Goal: Task Accomplishment & Management: Manage account settings

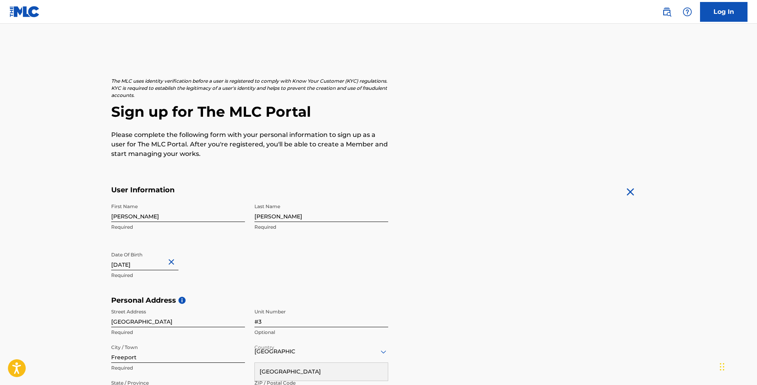
scroll to position [233, 0]
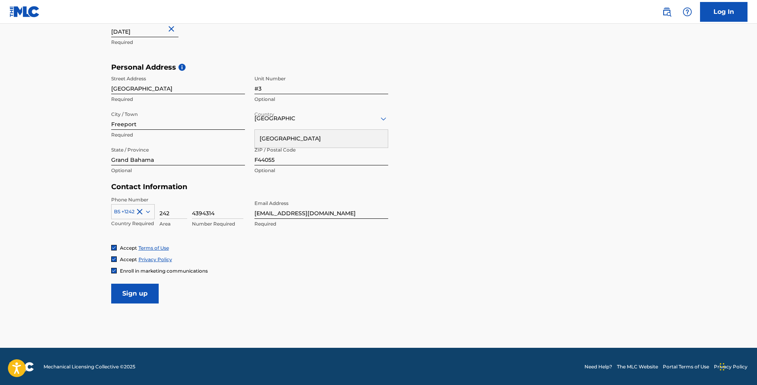
click at [139, 293] on input "Sign up" at bounding box center [134, 294] width 47 height 20
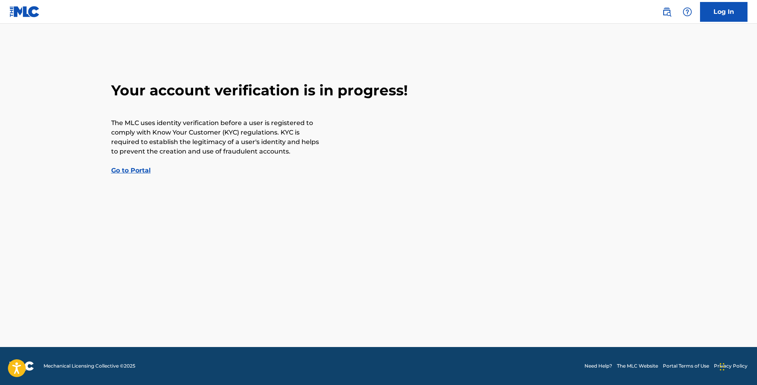
click at [137, 169] on link "Go to Portal" at bounding box center [131, 171] width 40 height 8
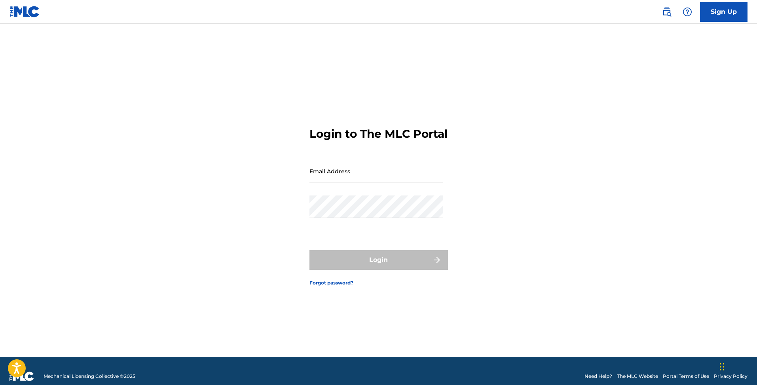
click at [721, 11] on link "Sign Up" at bounding box center [723, 12] width 47 height 20
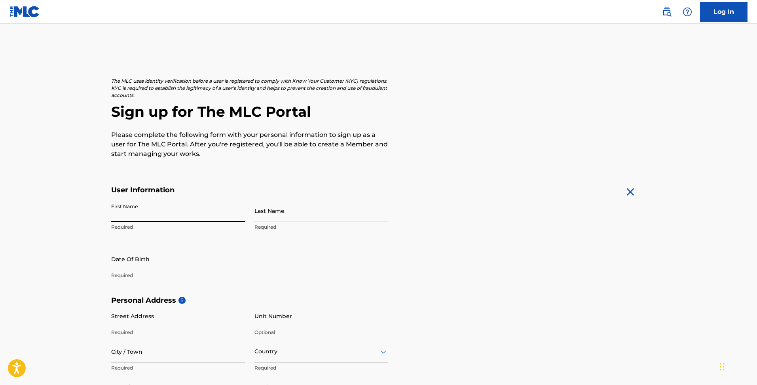
click at [134, 215] on input "First Name" at bounding box center [178, 210] width 134 height 23
type input "[PERSON_NAME]"
click at [269, 210] on input "Last Name" at bounding box center [321, 210] width 134 height 23
type input "[PERSON_NAME]"
click at [144, 264] on input "text" at bounding box center [144, 259] width 67 height 23
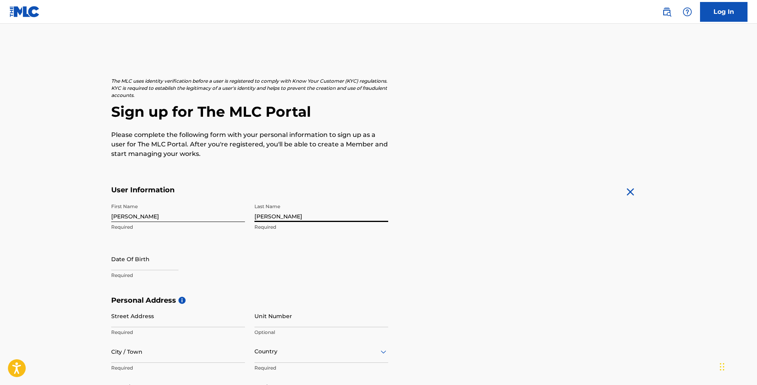
select select "7"
select select "2025"
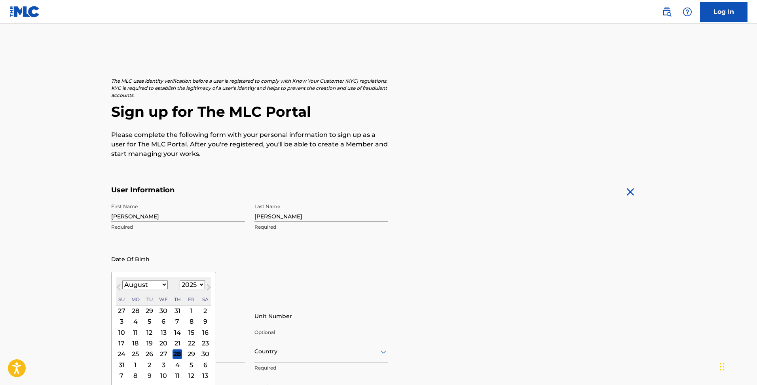
click at [144, 264] on input "text" at bounding box center [144, 259] width 67 height 23
type input "[DATE]"
select select "9"
select select "1986"
click at [204, 255] on div "Date Of Birth [DEMOGRAPHIC_DATA] [DEMOGRAPHIC_DATA] Previous Month Next Month […" at bounding box center [178, 266] width 134 height 36
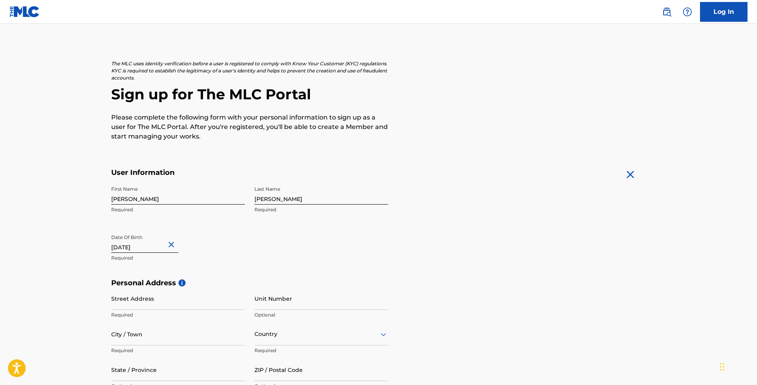
scroll to position [35, 0]
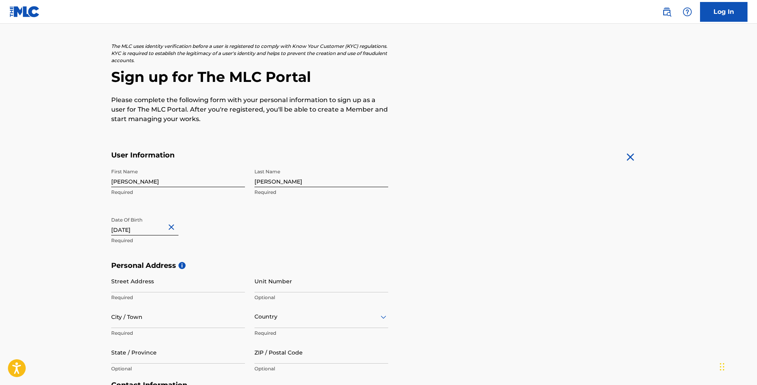
click at [151, 288] on input "Street Address" at bounding box center [178, 281] width 134 height 23
type input "[STREET_ADDRESS]"
click at [287, 290] on input "Unit Number" at bounding box center [321, 281] width 134 height 23
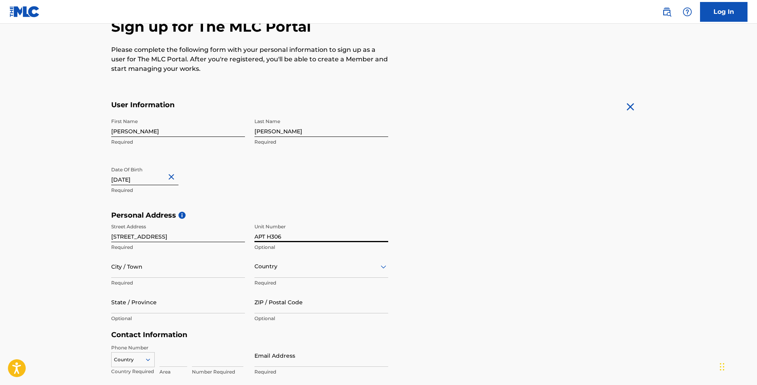
scroll to position [159, 0]
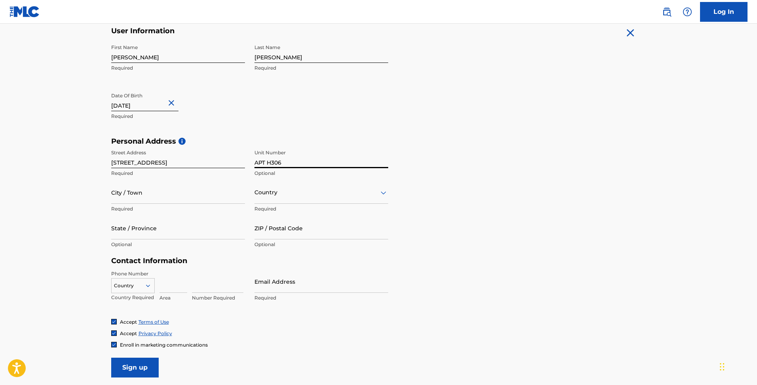
type input "APT H306"
click at [134, 198] on input "City / Town" at bounding box center [178, 192] width 134 height 23
type input "Pembroke Pines"
click at [125, 232] on input "State / Province" at bounding box center [178, 228] width 134 height 23
type input "[US_STATE]"
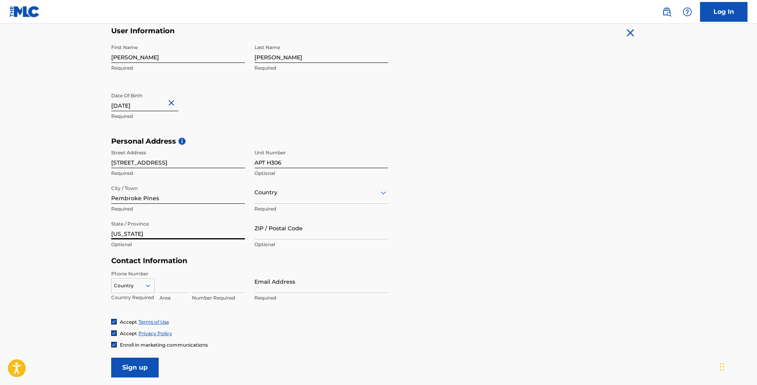
click at [282, 197] on div "Country" at bounding box center [321, 192] width 134 height 23
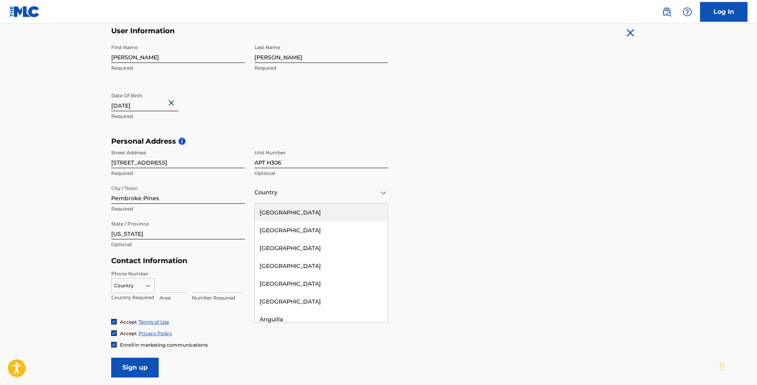
click at [285, 210] on div "[GEOGRAPHIC_DATA]" at bounding box center [321, 213] width 133 height 18
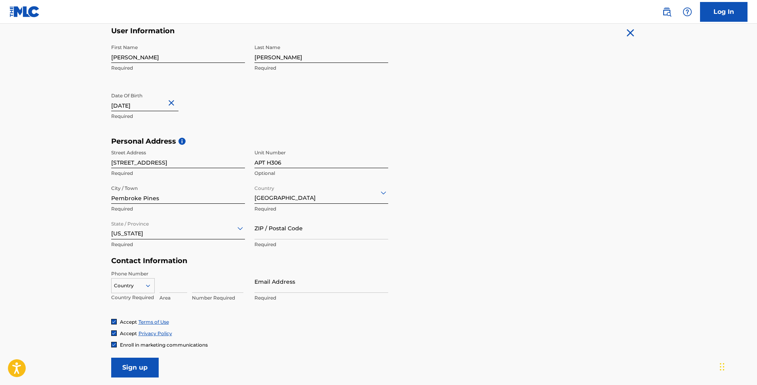
click at [281, 231] on input "ZIP / Postal Code" at bounding box center [321, 228] width 134 height 23
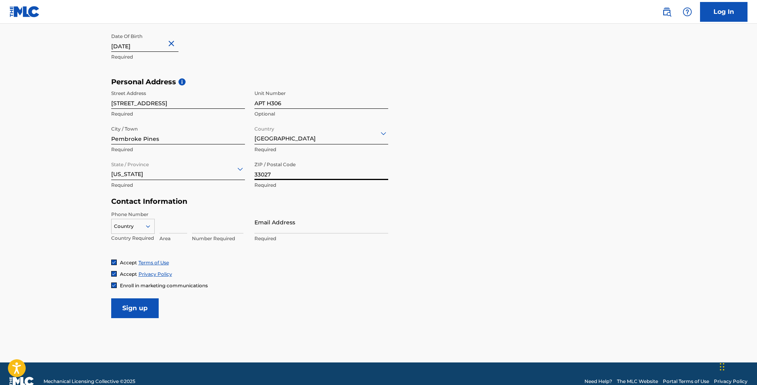
scroll to position [233, 0]
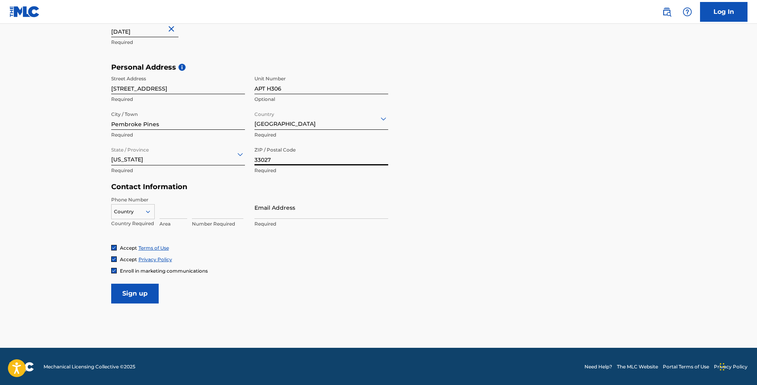
type input "33027"
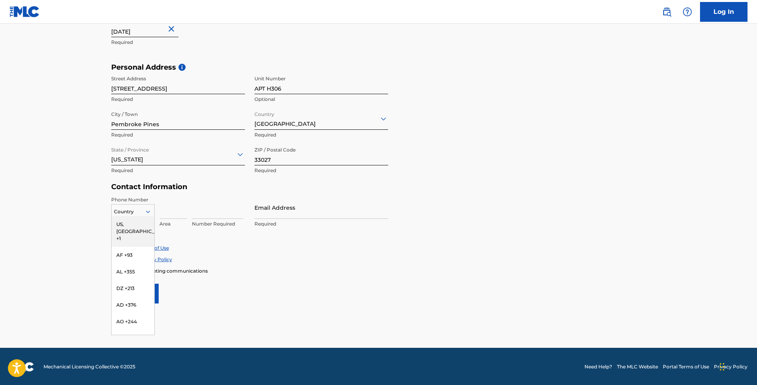
click at [147, 213] on icon at bounding box center [147, 211] width 7 height 7
click at [130, 263] on div "BS +1242" at bounding box center [133, 271] width 43 height 17
click at [166, 214] on input at bounding box center [173, 207] width 28 height 23
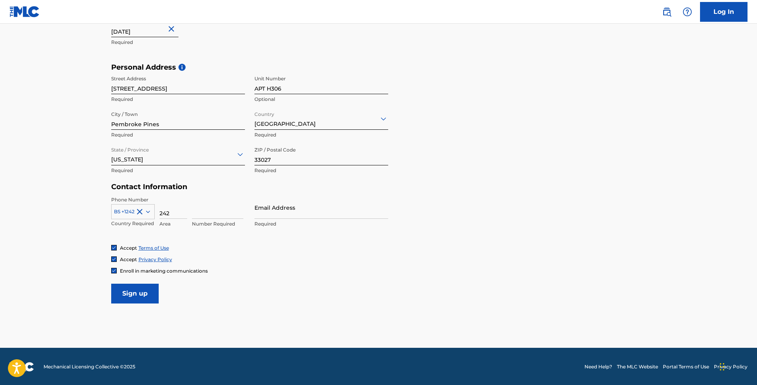
type input "242"
click at [208, 213] on input at bounding box center [217, 207] width 51 height 23
type input "4394314"
click at [282, 216] on input "Email Address" at bounding box center [321, 207] width 134 height 23
click at [143, 292] on input "Sign up" at bounding box center [134, 294] width 47 height 20
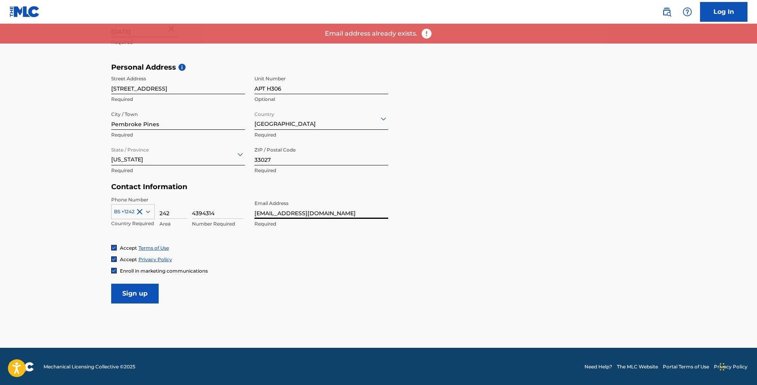
click at [315, 212] on input "[EMAIL_ADDRESS][DOMAIN_NAME]" at bounding box center [321, 207] width 134 height 23
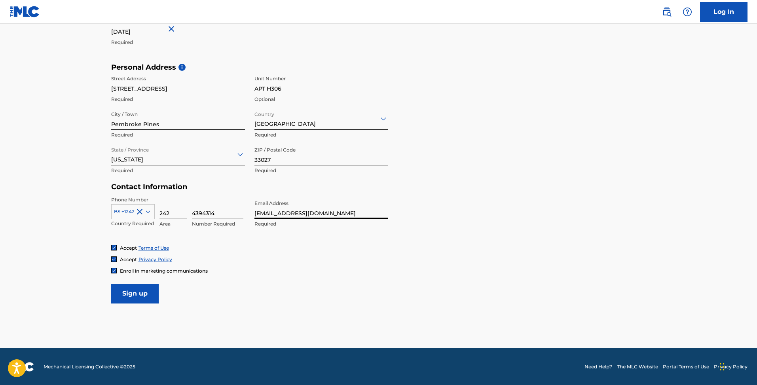
type input "[EMAIL_ADDRESS][DOMAIN_NAME]"
click at [132, 301] on input "Sign up" at bounding box center [134, 294] width 47 height 20
click at [711, 10] on link "Log In" at bounding box center [723, 12] width 47 height 20
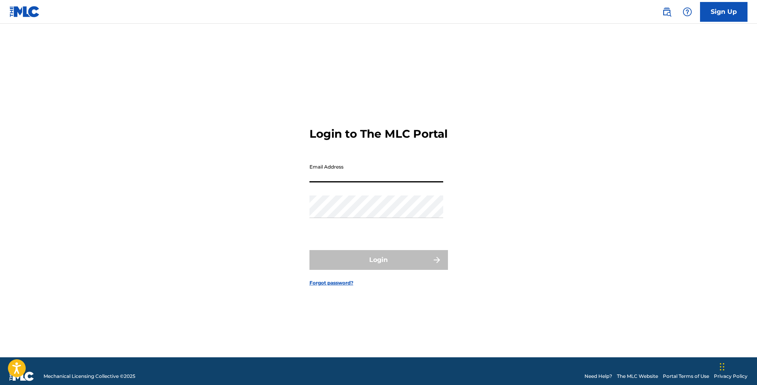
click at [349, 182] on input "Email Address" at bounding box center [376, 171] width 134 height 23
type input "[EMAIL_ADDRESS][DOMAIN_NAME]"
click at [329, 286] on link "Forgot password?" at bounding box center [331, 282] width 44 height 7
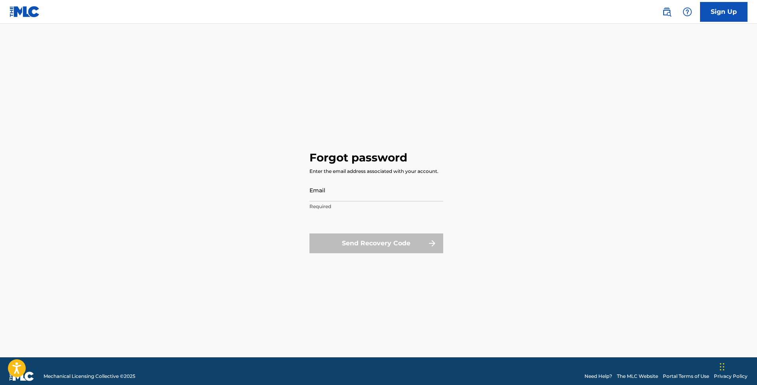
click at [330, 192] on input "Email" at bounding box center [376, 190] width 134 height 23
type input "[EMAIL_ADDRESS][DOMAIN_NAME]"
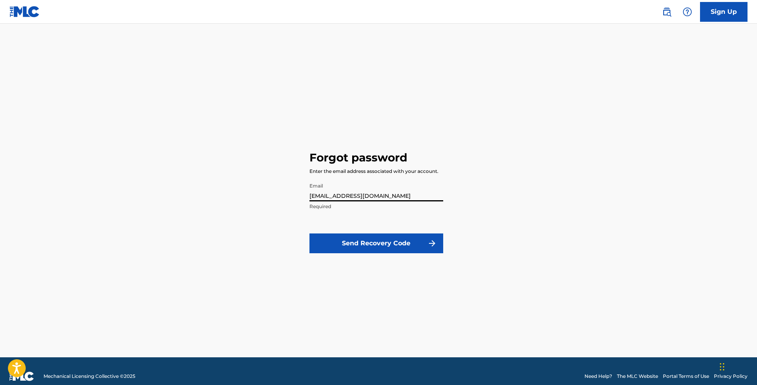
click at [356, 243] on button "Send Recovery Code" at bounding box center [376, 243] width 134 height 20
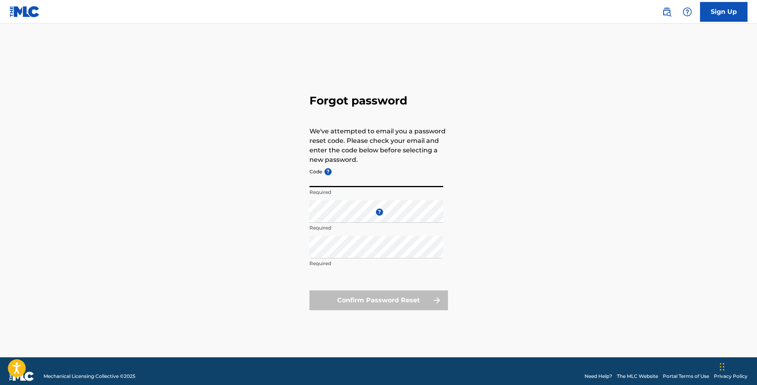
click at [345, 177] on input "Code ?" at bounding box center [376, 176] width 134 height 23
paste input "FP_c350a5ed2e44b40e1f4f52fb88d8"
type input "FP_c350a5ed2e44b40e1f4f52fb88d8"
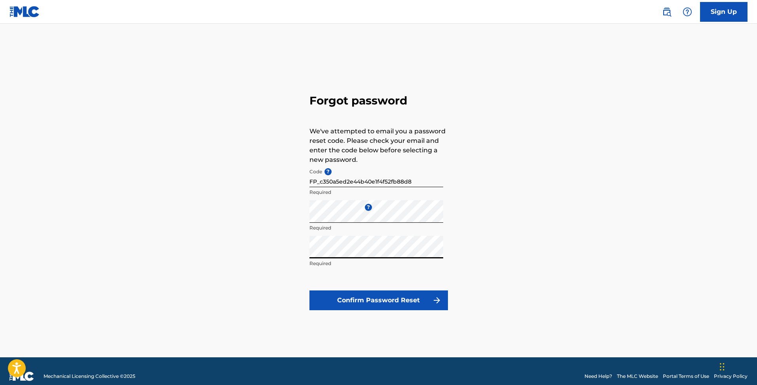
click at [380, 297] on button "Confirm Password Reset" at bounding box center [378, 300] width 138 height 20
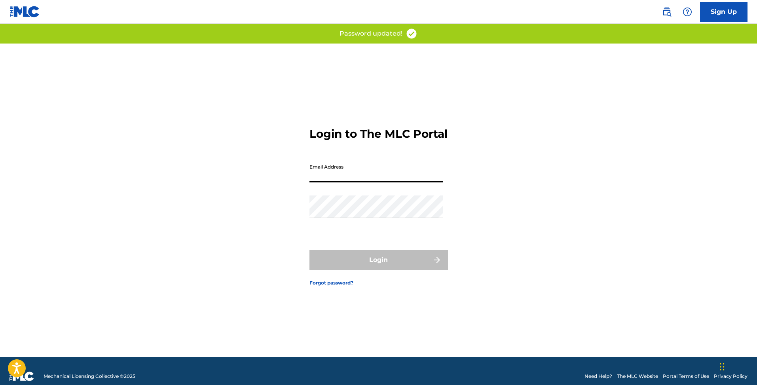
click at [361, 182] on input "Email Address" at bounding box center [376, 171] width 134 height 23
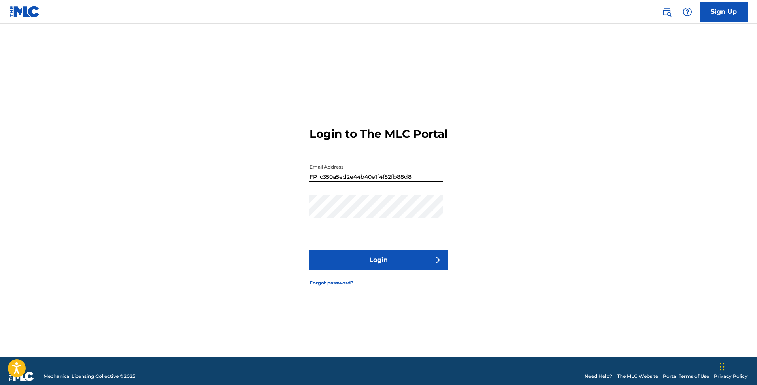
drag, startPoint x: 412, startPoint y: 183, endPoint x: 282, endPoint y: 184, distance: 129.7
click at [282, 184] on div "Login to The MLC Portal Email Address FP_c350a5ed2e44b40e1f4f52fb88d8 Password …" at bounding box center [379, 201] width 554 height 314
type input "[EMAIL_ADDRESS][DOMAIN_NAME]"
click at [379, 267] on button "Login" at bounding box center [378, 260] width 138 height 20
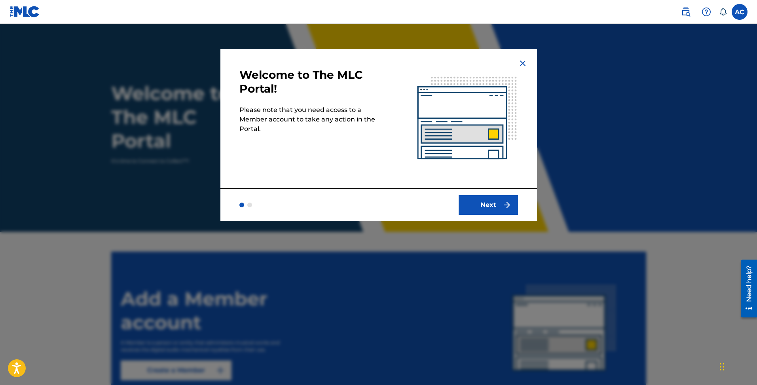
click at [487, 209] on button "Next" at bounding box center [487, 205] width 59 height 20
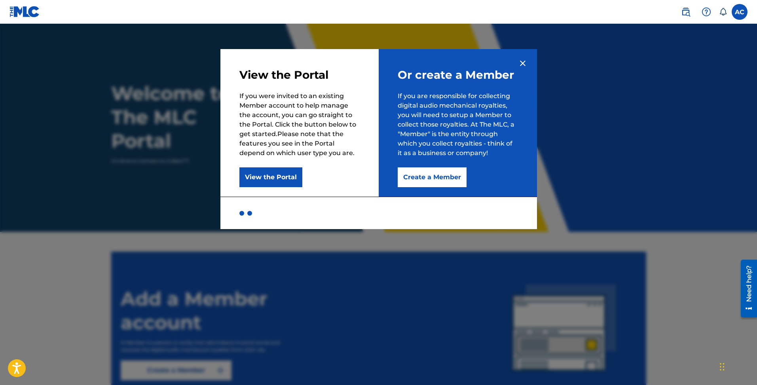
click at [440, 178] on button "Create a Member" at bounding box center [432, 177] width 69 height 20
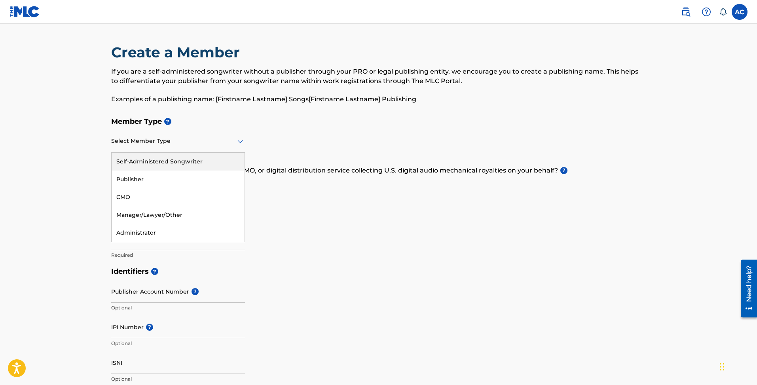
click at [168, 145] on div at bounding box center [178, 141] width 134 height 10
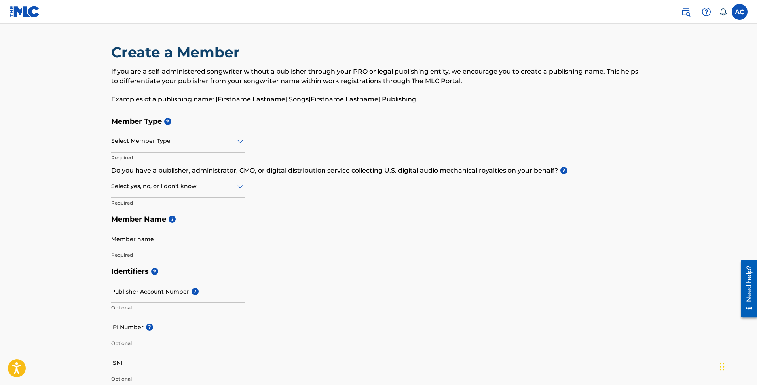
click at [304, 133] on div "Member Type ? Select Member Type Required Do you have a publisher, administrato…" at bounding box center [378, 188] width 535 height 150
click at [743, 17] on label at bounding box center [739, 12] width 16 height 16
click at [739, 12] on input "AC [PERSON_NAME] [EMAIL_ADDRESS][DOMAIN_NAME] Notification Preferences Profile …" at bounding box center [739, 12] width 0 height 0
click at [668, 100] on link "Profile" at bounding box center [661, 98] width 16 height 7
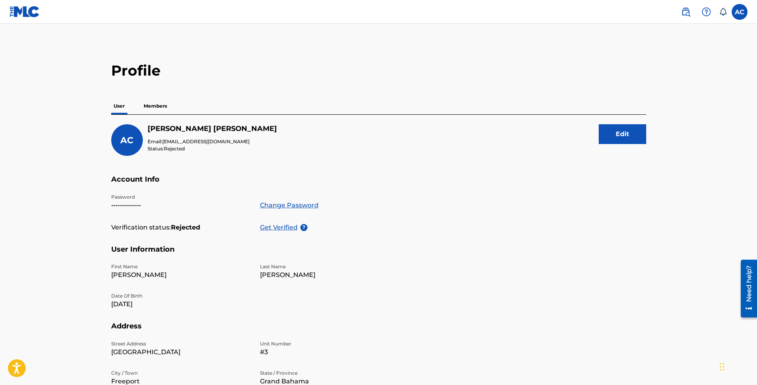
click at [159, 104] on p "Members" at bounding box center [155, 106] width 28 height 17
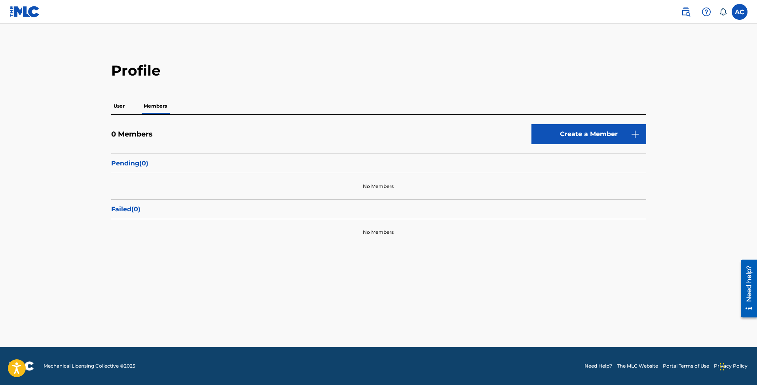
click at [602, 140] on button "Create a Member" at bounding box center [588, 134] width 115 height 20
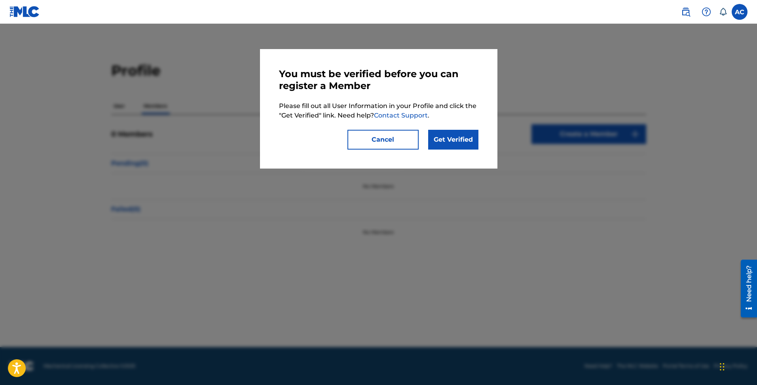
click at [447, 140] on link "Get Verified" at bounding box center [453, 140] width 50 height 20
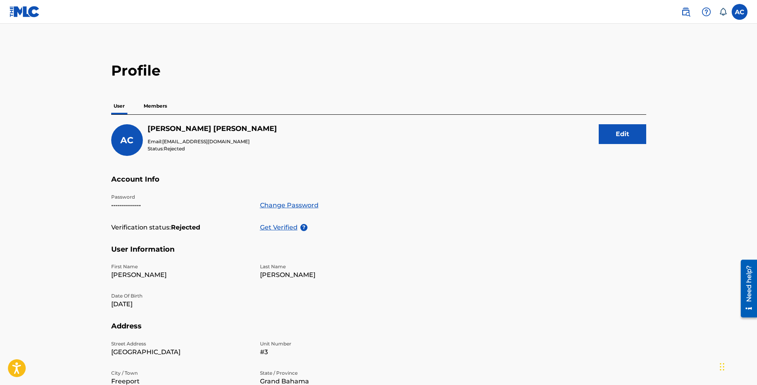
click at [292, 227] on p "Get Verified" at bounding box center [280, 227] width 40 height 9
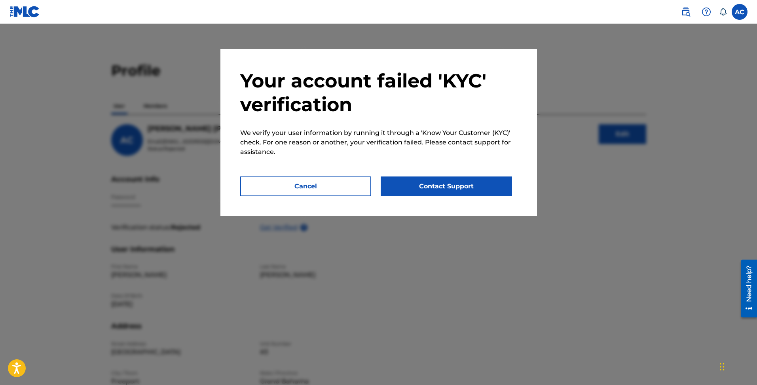
click at [329, 161] on div "Your account failed 'KYC' verification We verify your user information by runni…" at bounding box center [378, 132] width 316 height 167
click at [418, 188] on button "Contact Support" at bounding box center [446, 186] width 131 height 20
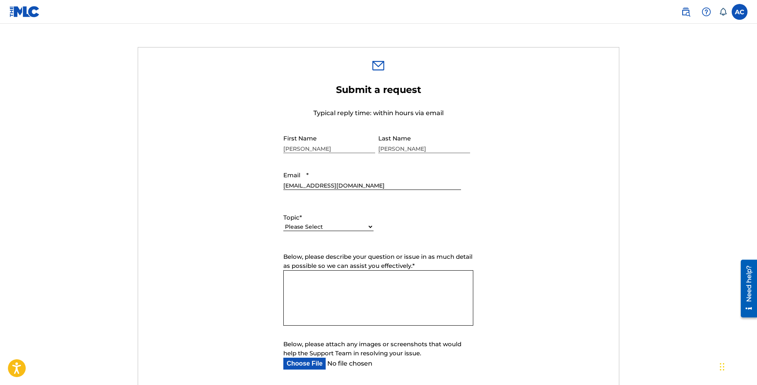
scroll to position [229, 0]
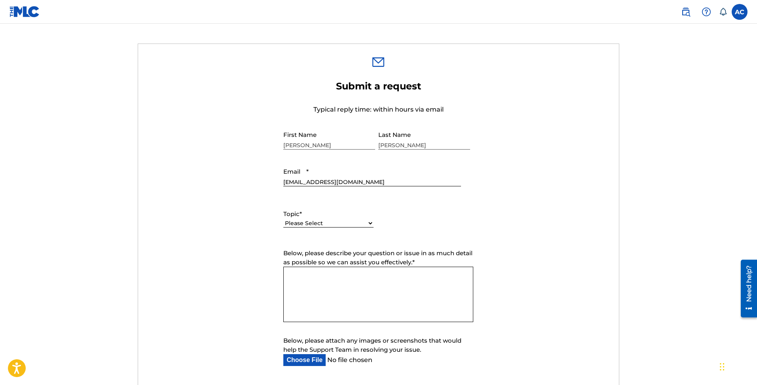
click at [305, 221] on select "Please Select I need help with my account I need help with managing my catalog …" at bounding box center [328, 223] width 90 height 8
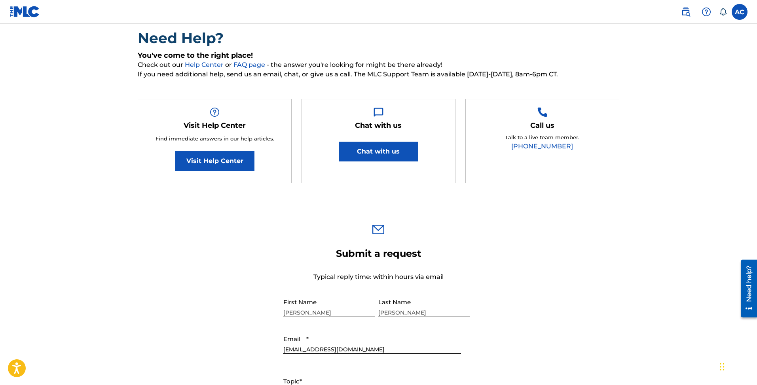
scroll to position [60, 0]
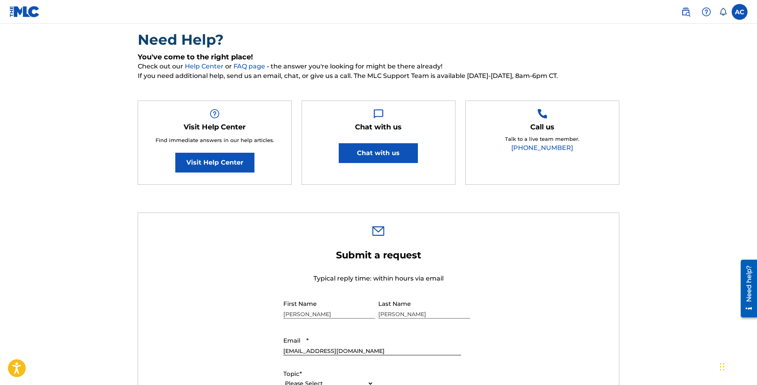
click at [742, 17] on label at bounding box center [739, 12] width 16 height 16
click at [739, 12] on input "AC [PERSON_NAME] [EMAIL_ADDRESS][DOMAIN_NAME] Notification Preferences Profile …" at bounding box center [739, 12] width 0 height 0
click at [701, 145] on main "Need Help? You've come to the right place! Check out our Help Center or FAQ pag…" at bounding box center [378, 359] width 757 height 790
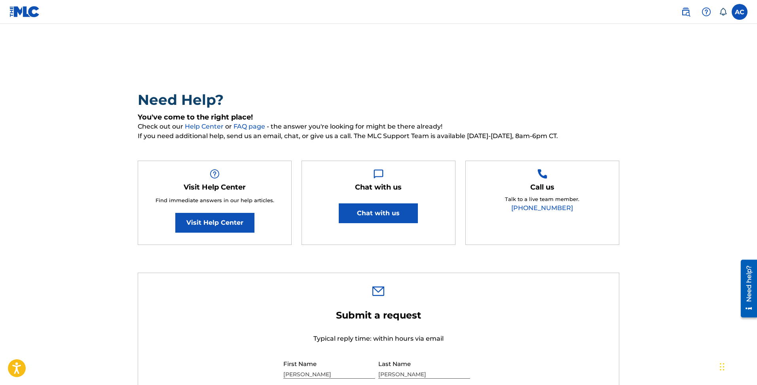
click at [741, 11] on label at bounding box center [739, 12] width 16 height 16
click at [739, 12] on input "AC [PERSON_NAME] [EMAIL_ADDRESS][DOMAIN_NAME] Notification Preferences Profile …" at bounding box center [739, 12] width 0 height 0
click at [663, 98] on link "Profile" at bounding box center [661, 98] width 16 height 7
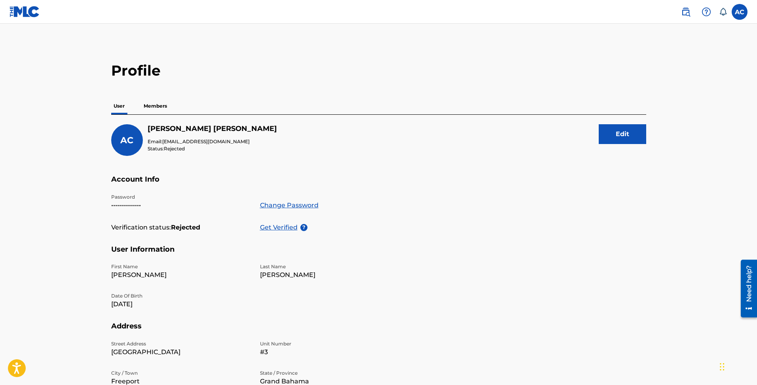
click at [740, 14] on label at bounding box center [739, 12] width 16 height 16
click at [739, 12] on input "AC [PERSON_NAME] [EMAIL_ADDRESS][DOMAIN_NAME] Notification Preferences Profile …" at bounding box center [739, 12] width 0 height 0
click at [681, 84] on link "Notification Preferences" at bounding box center [682, 84] width 58 height 7
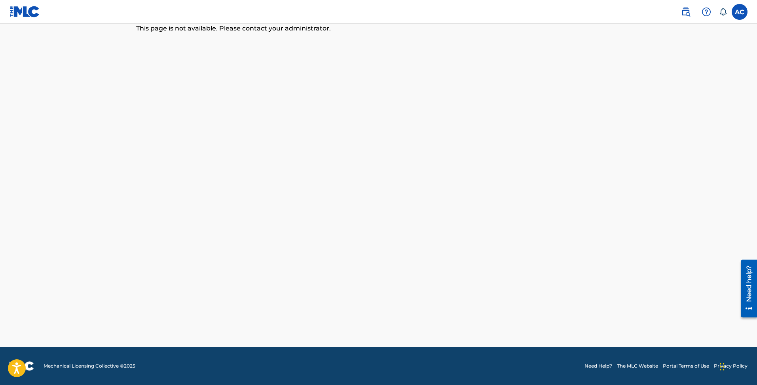
click at [27, 12] on img at bounding box center [24, 11] width 30 height 11
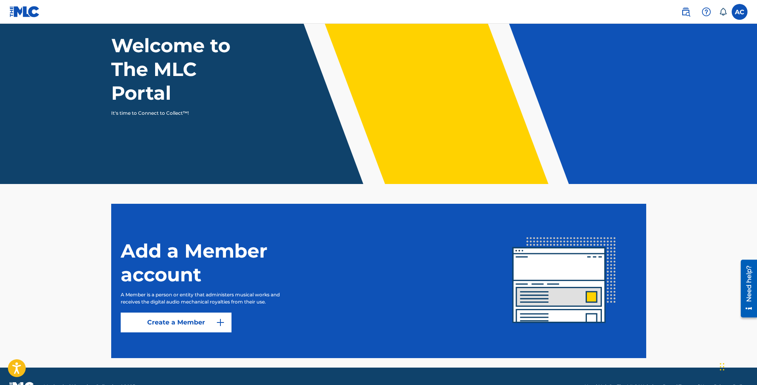
scroll to position [68, 0]
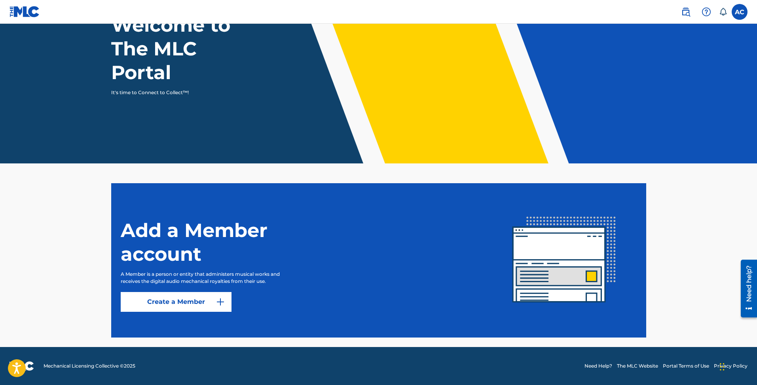
drag, startPoint x: 757, startPoint y: 210, endPoint x: 2, endPoint y: 38, distance: 774.5
click at [167, 306] on button "Create a Member" at bounding box center [176, 302] width 111 height 20
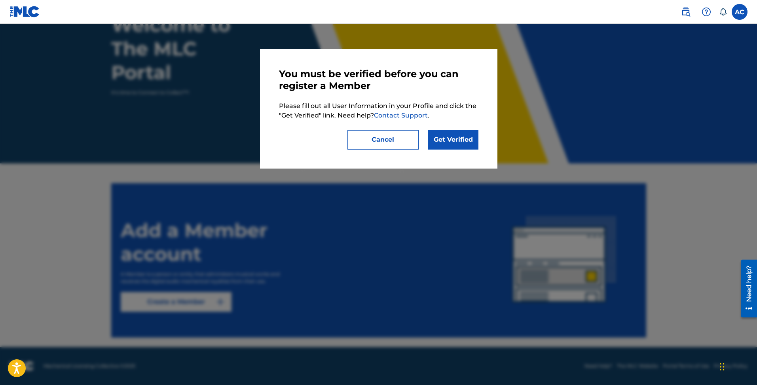
click at [445, 139] on link "Get Verified" at bounding box center [453, 140] width 50 height 20
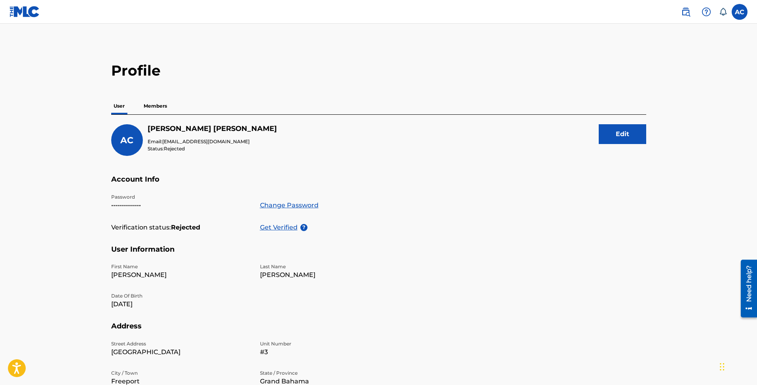
click at [284, 227] on p "Get Verified" at bounding box center [280, 227] width 40 height 9
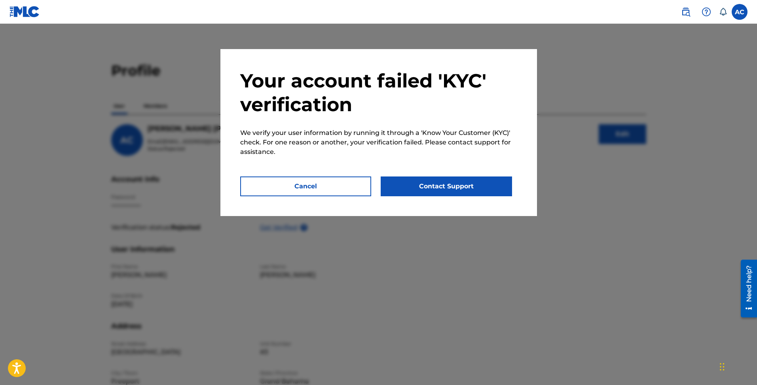
click at [413, 187] on button "Contact Support" at bounding box center [446, 186] width 131 height 20
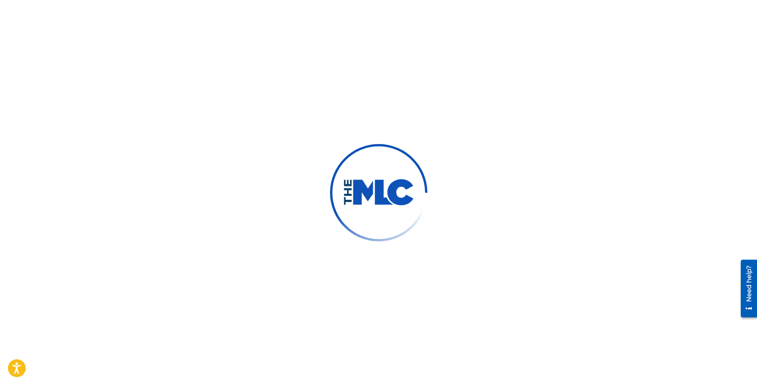
type input "[PERSON_NAME]"
type input "[EMAIL_ADDRESS][DOMAIN_NAME]"
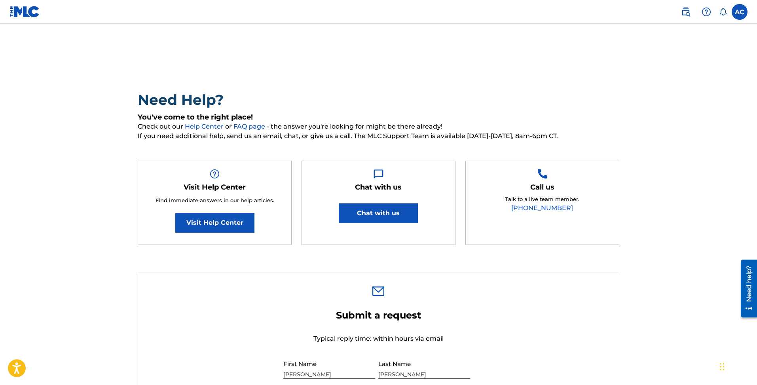
click at [756, 157] on html "Accessibility Screen-Reader Guide, Feedback, and Issue Reporting | New window C…" at bounding box center [378, 192] width 757 height 385
click at [743, 15] on label at bounding box center [739, 12] width 16 height 16
click at [739, 12] on input "AC [PERSON_NAME] [EMAIL_ADDRESS][DOMAIN_NAME] Notification Preferences Profile …" at bounding box center [739, 12] width 0 height 0
click at [662, 112] on p "Log out" at bounding box center [662, 111] width 19 height 7
click at [739, 12] on input "AC [PERSON_NAME] [EMAIL_ADDRESS][DOMAIN_NAME] Notification Preferences Profile …" at bounding box center [739, 12] width 0 height 0
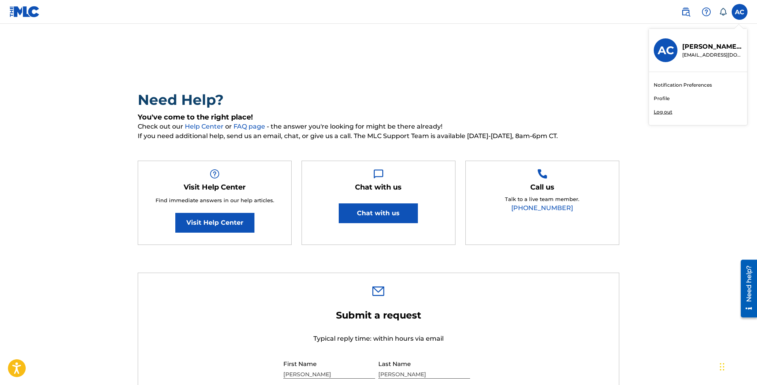
scroll to position [0, 0]
